Goal: Task Accomplishment & Management: Use online tool/utility

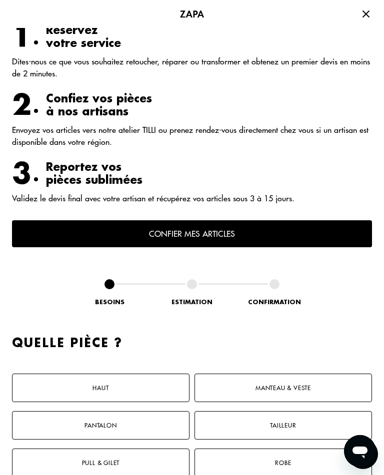
scroll to position [343, 0]
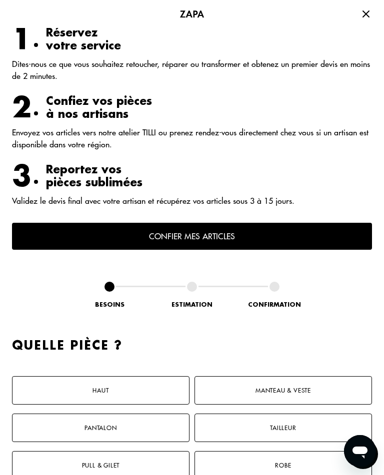
click at [218, 244] on button "Confier mes articles" at bounding box center [192, 236] width 360 height 27
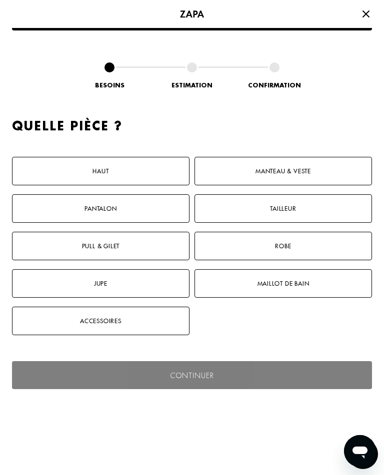
scroll to position [596, 0]
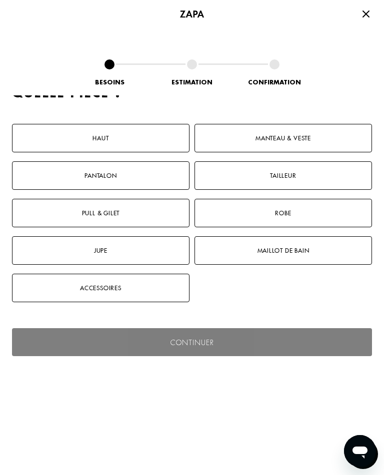
click at [279, 152] on button "Manteau & Veste" at bounding box center [282, 138] width 177 height 28
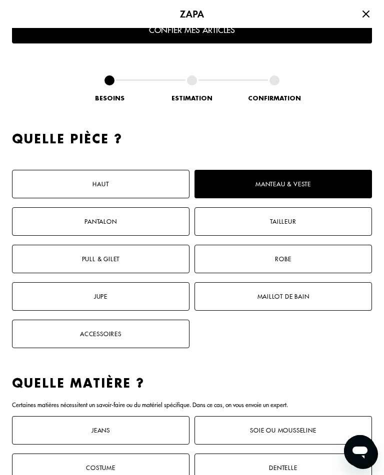
scroll to position [550, 0]
click at [287, 270] on button "Robe" at bounding box center [282, 259] width 177 height 28
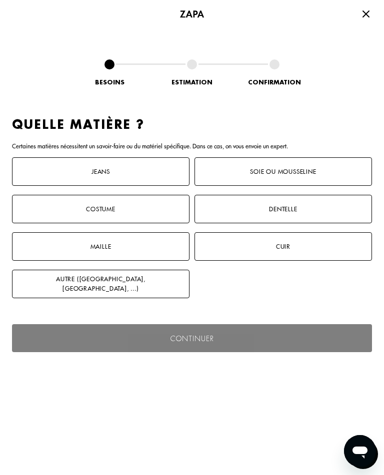
scroll to position [837, 0]
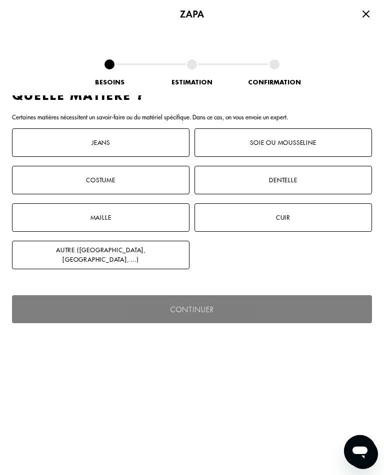
click at [288, 148] on button "Soie ou mousseline" at bounding box center [282, 142] width 177 height 28
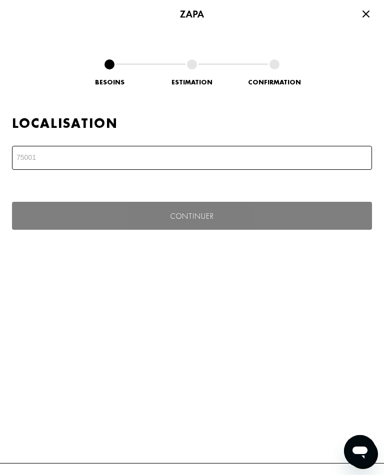
scroll to position [1046, 0]
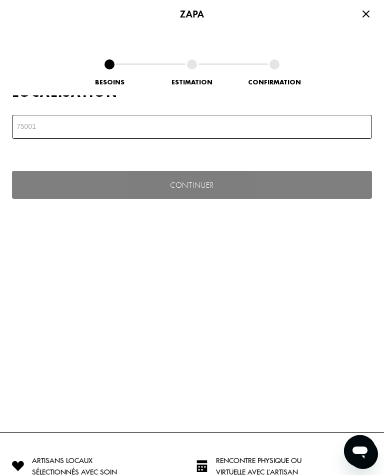
click at [59, 139] on input "number" at bounding box center [192, 127] width 360 height 24
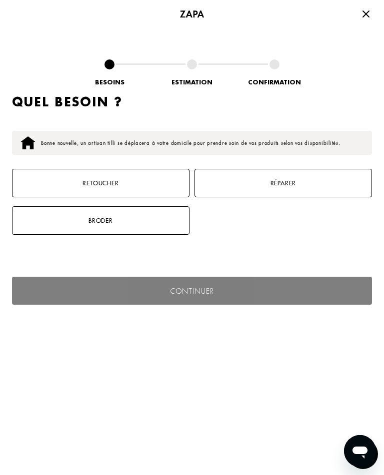
scroll to position [1130, 0]
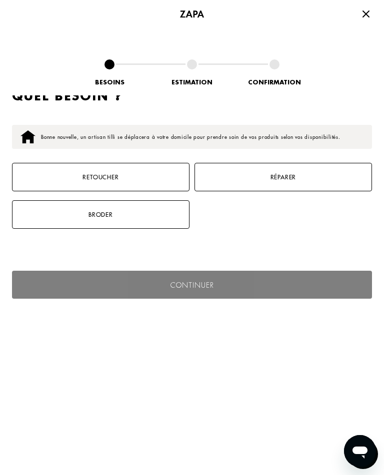
type input "75007"
click at [121, 189] on button "Retoucher" at bounding box center [100, 177] width 177 height 28
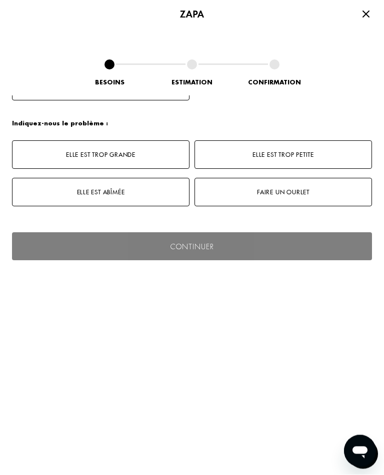
scroll to position [1313, 0]
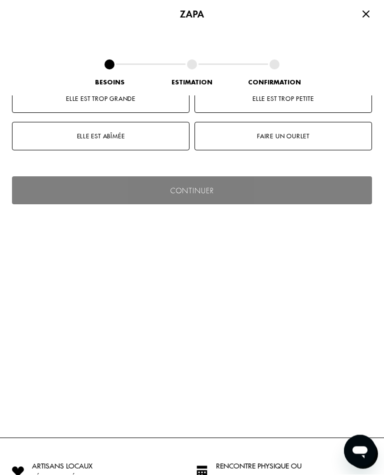
click at [281, 143] on button "Faire un ourlet" at bounding box center [282, 136] width 177 height 28
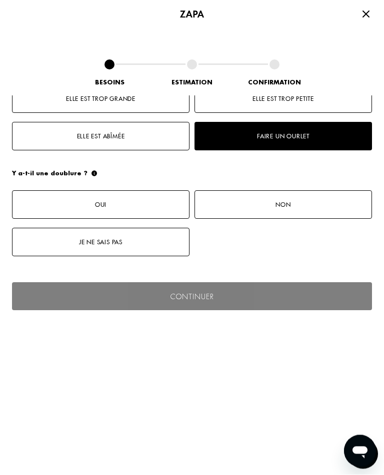
scroll to position [299, 0]
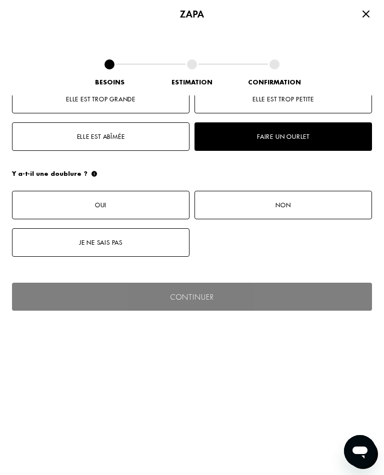
click at [295, 215] on button "Non" at bounding box center [282, 205] width 177 height 28
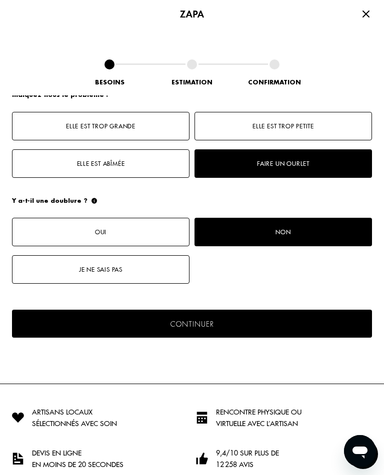
scroll to position [1286, 0]
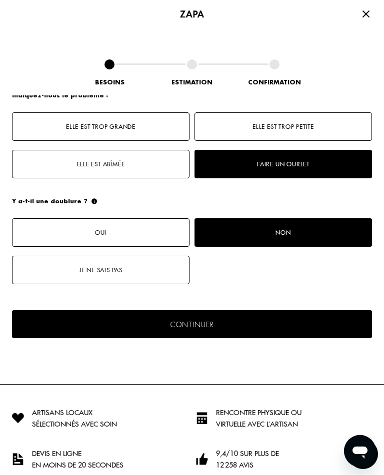
click at [216, 337] on button "Continuer" at bounding box center [192, 324] width 360 height 28
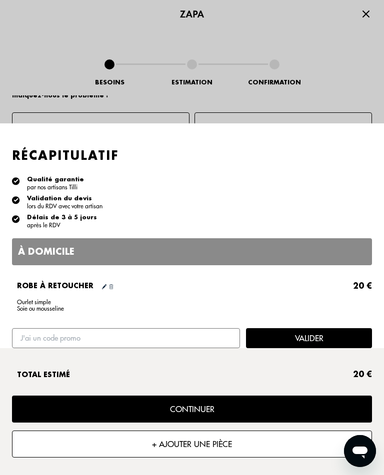
scroll to position [6, 0]
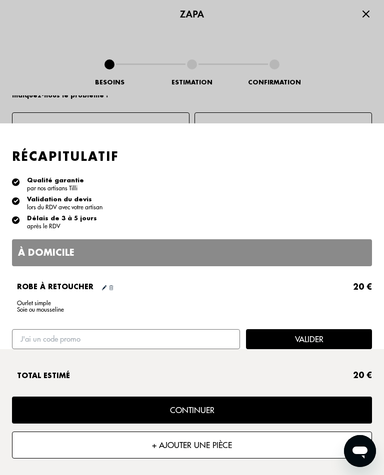
click at [194, 424] on button "Continuer" at bounding box center [192, 410] width 360 height 27
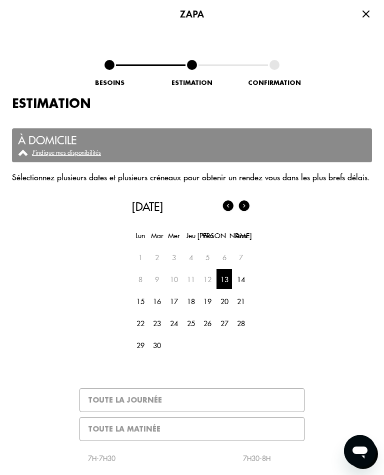
scroll to position [0, 0]
click at [364, 8] on icon at bounding box center [366, 14] width 12 height 12
